Goal: Task Accomplishment & Management: Use online tool/utility

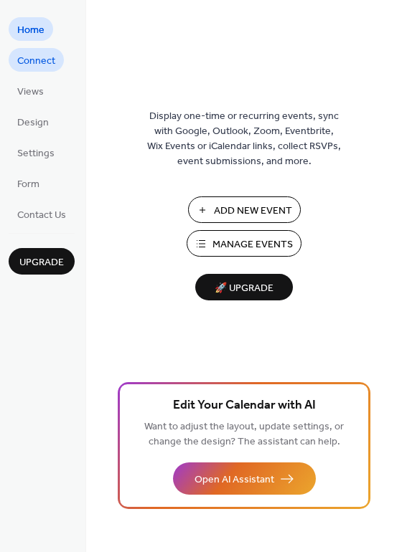
click at [45, 62] on span "Connect" at bounding box center [36, 61] width 38 height 15
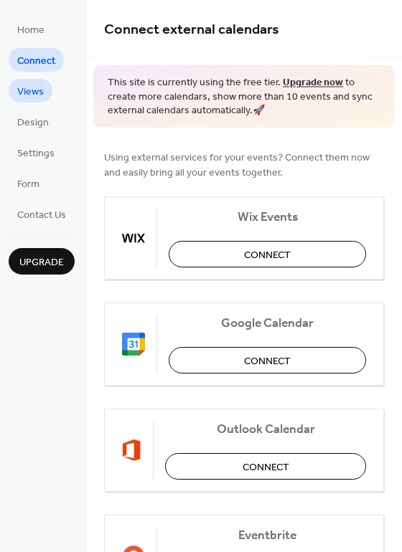
click at [41, 94] on span "Views" at bounding box center [30, 92] width 27 height 15
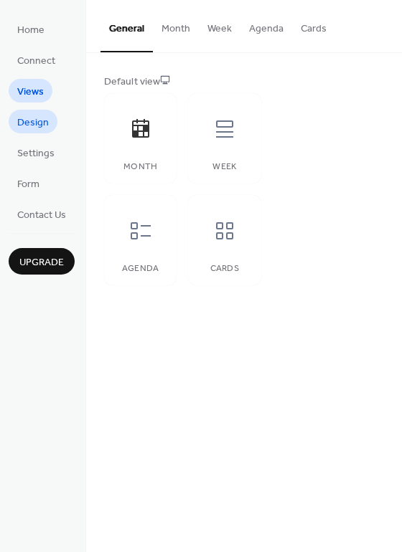
click at [44, 127] on span "Design" at bounding box center [33, 122] width 32 height 15
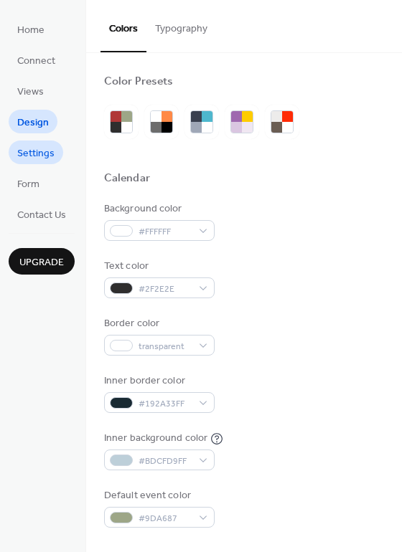
click at [41, 157] on span "Settings" at bounding box center [35, 153] width 37 height 15
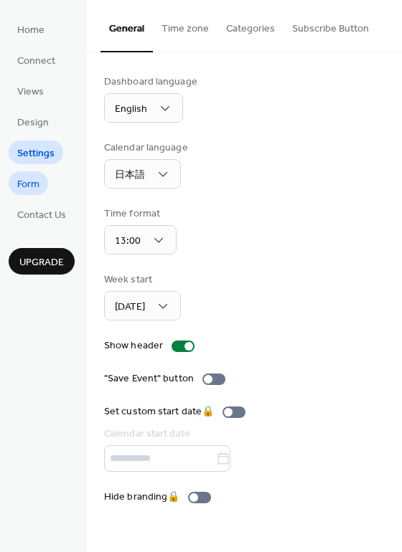
click at [39, 183] on span "Form" at bounding box center [28, 184] width 22 height 15
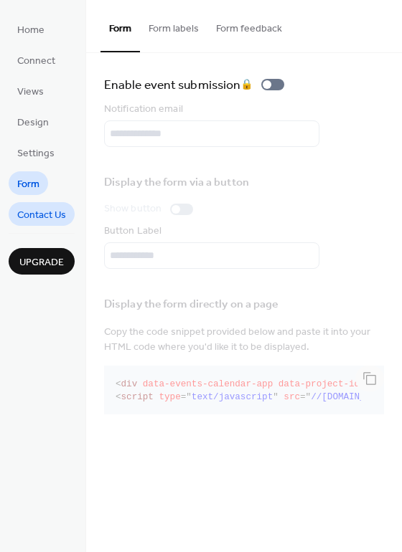
click at [29, 209] on span "Contact Us" at bounding box center [41, 215] width 49 height 15
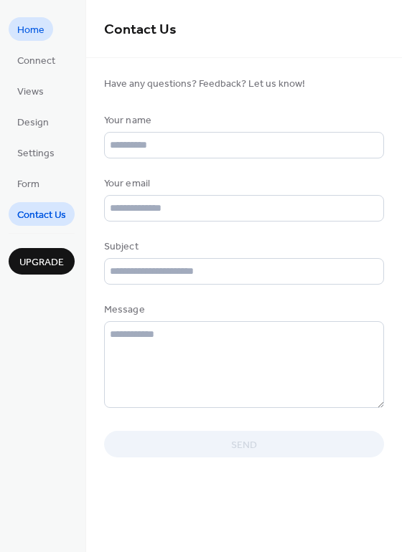
click at [42, 26] on span "Home" at bounding box center [30, 30] width 27 height 15
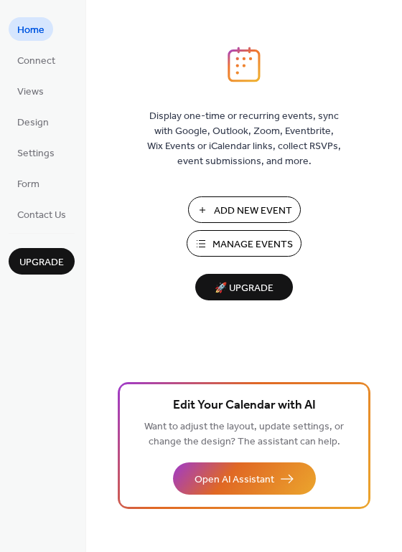
click at [281, 213] on span "Add New Event" at bounding box center [253, 211] width 78 height 15
